Goal: Transaction & Acquisition: Purchase product/service

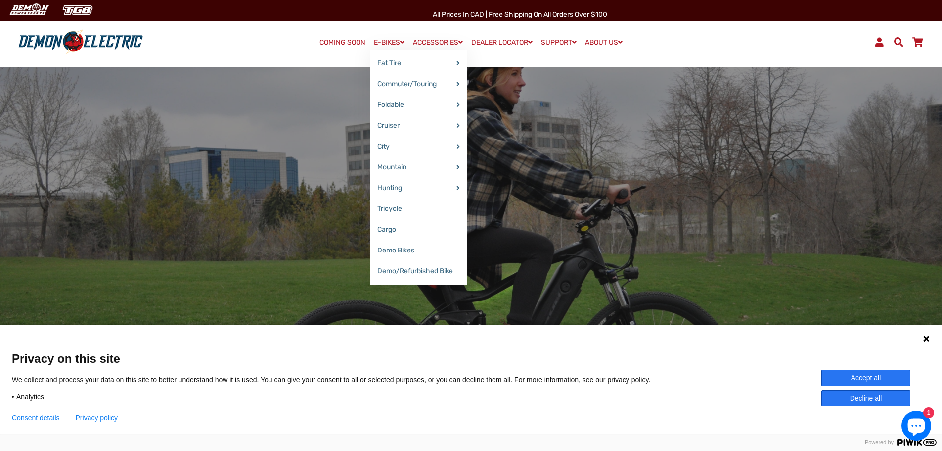
click at [391, 43] on link "E-BIKES" at bounding box center [389, 42] width 38 height 14
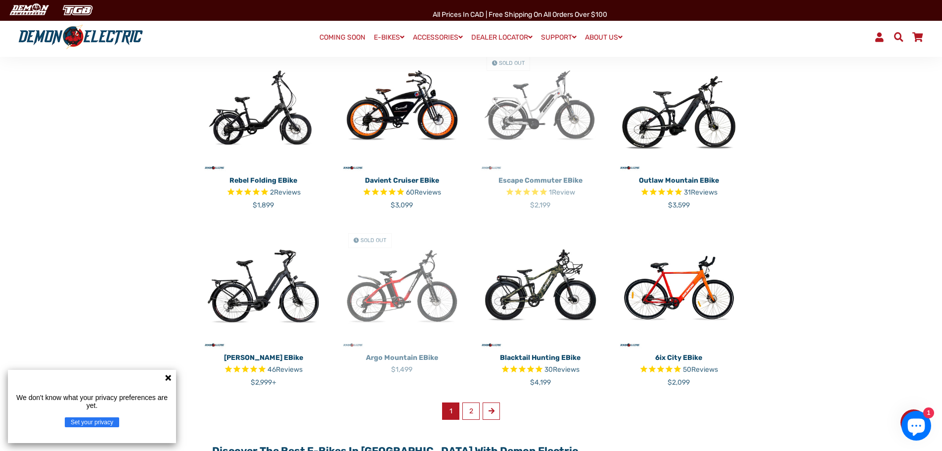
scroll to position [643, 0]
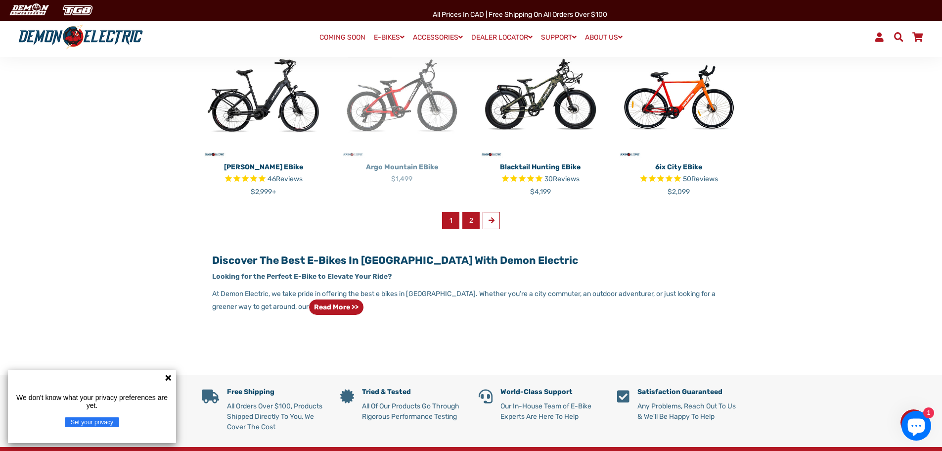
click at [473, 226] on link "2" at bounding box center [470, 220] width 17 height 17
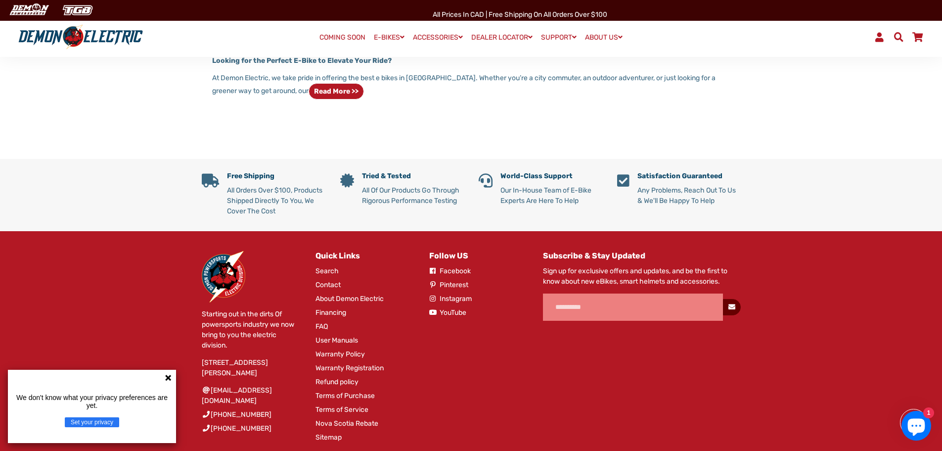
scroll to position [571, 0]
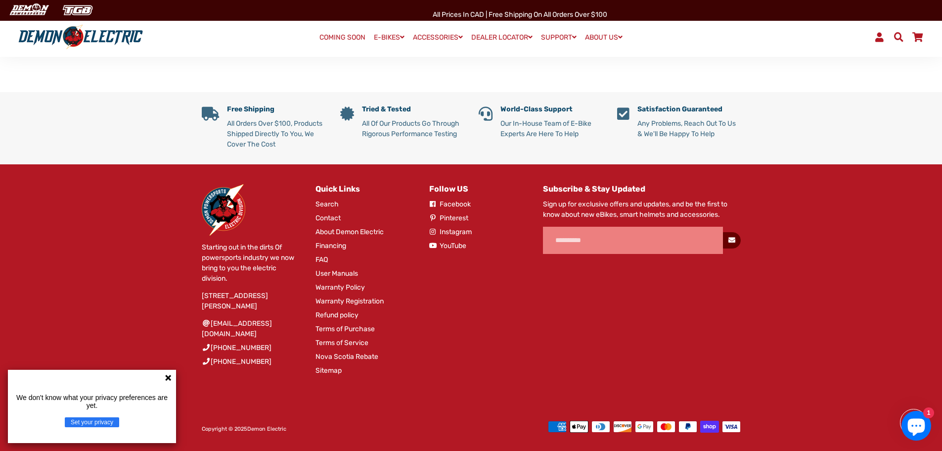
click at [164, 378] on icon at bounding box center [168, 377] width 8 height 8
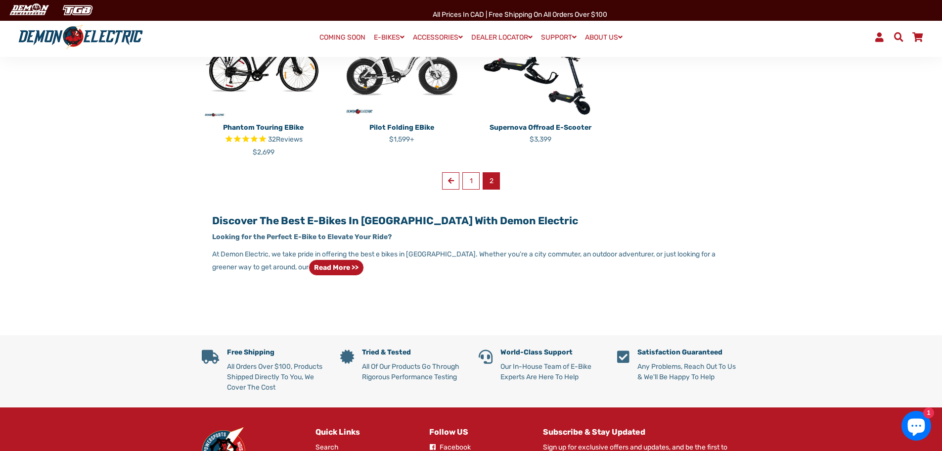
scroll to position [126, 0]
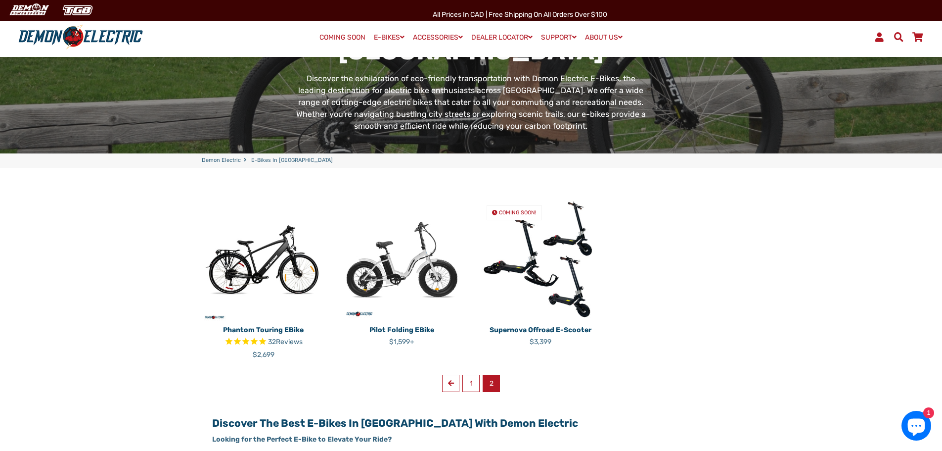
click at [557, 267] on img at bounding box center [541, 259] width 124 height 124
click at [514, 210] on span "COMING SOON!" at bounding box center [518, 212] width 38 height 6
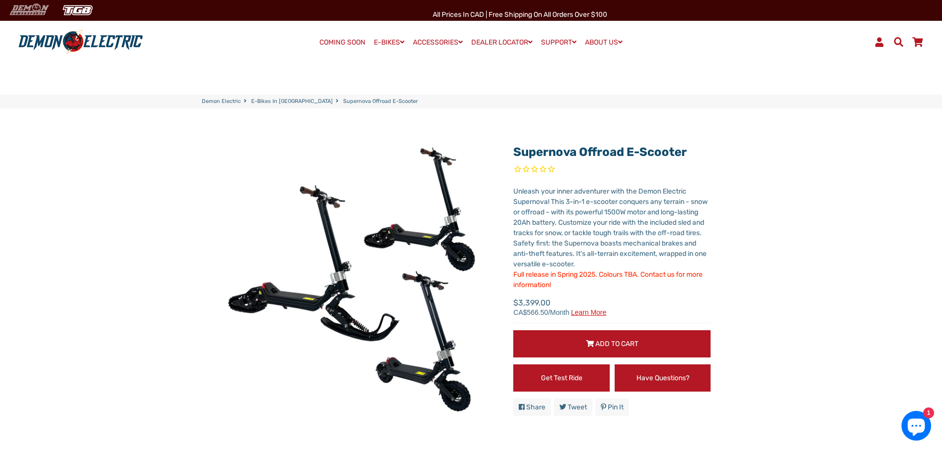
click at [24, 9] on img at bounding box center [28, 10] width 47 height 16
click at [81, 10] on img at bounding box center [77, 10] width 41 height 16
